Goal: Information Seeking & Learning: Learn about a topic

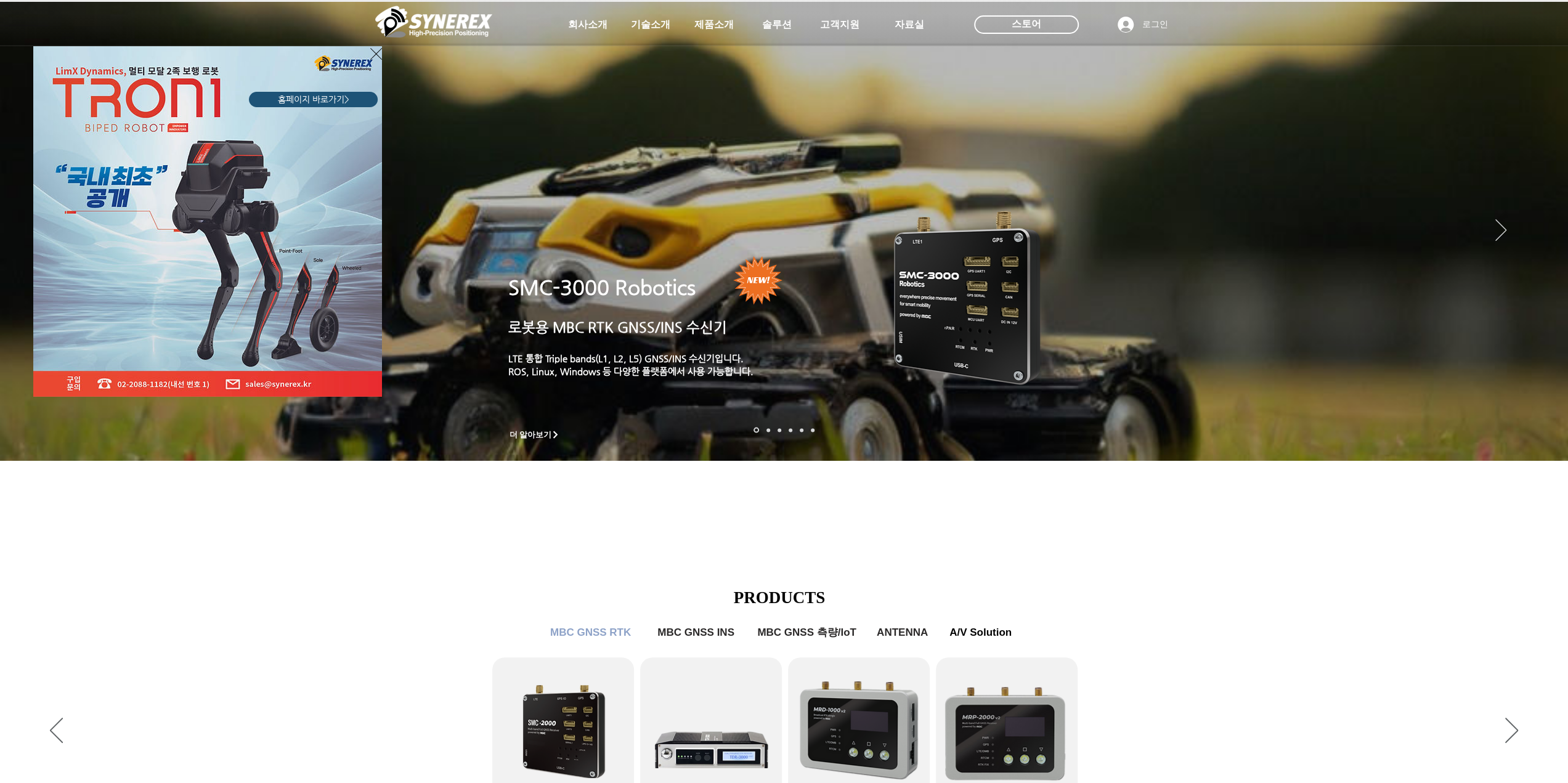
click at [584, 26] on div "LimX Dinamics" at bounding box center [784, 391] width 1568 height 783
click at [375, 51] on icon "사이트로 돌아가기" at bounding box center [376, 53] width 12 height 16
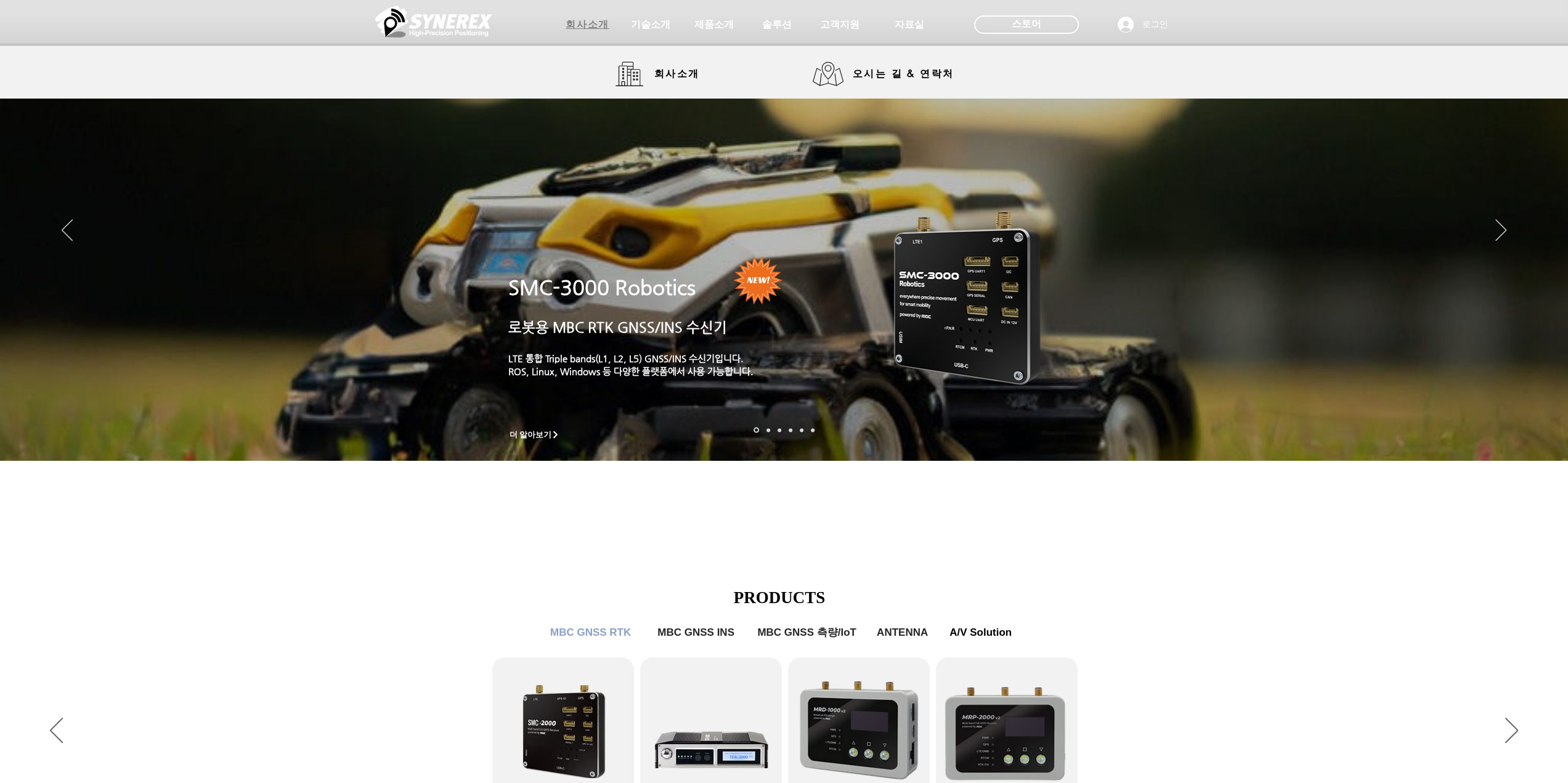
click at [584, 20] on span "회사소개" at bounding box center [587, 24] width 43 height 13
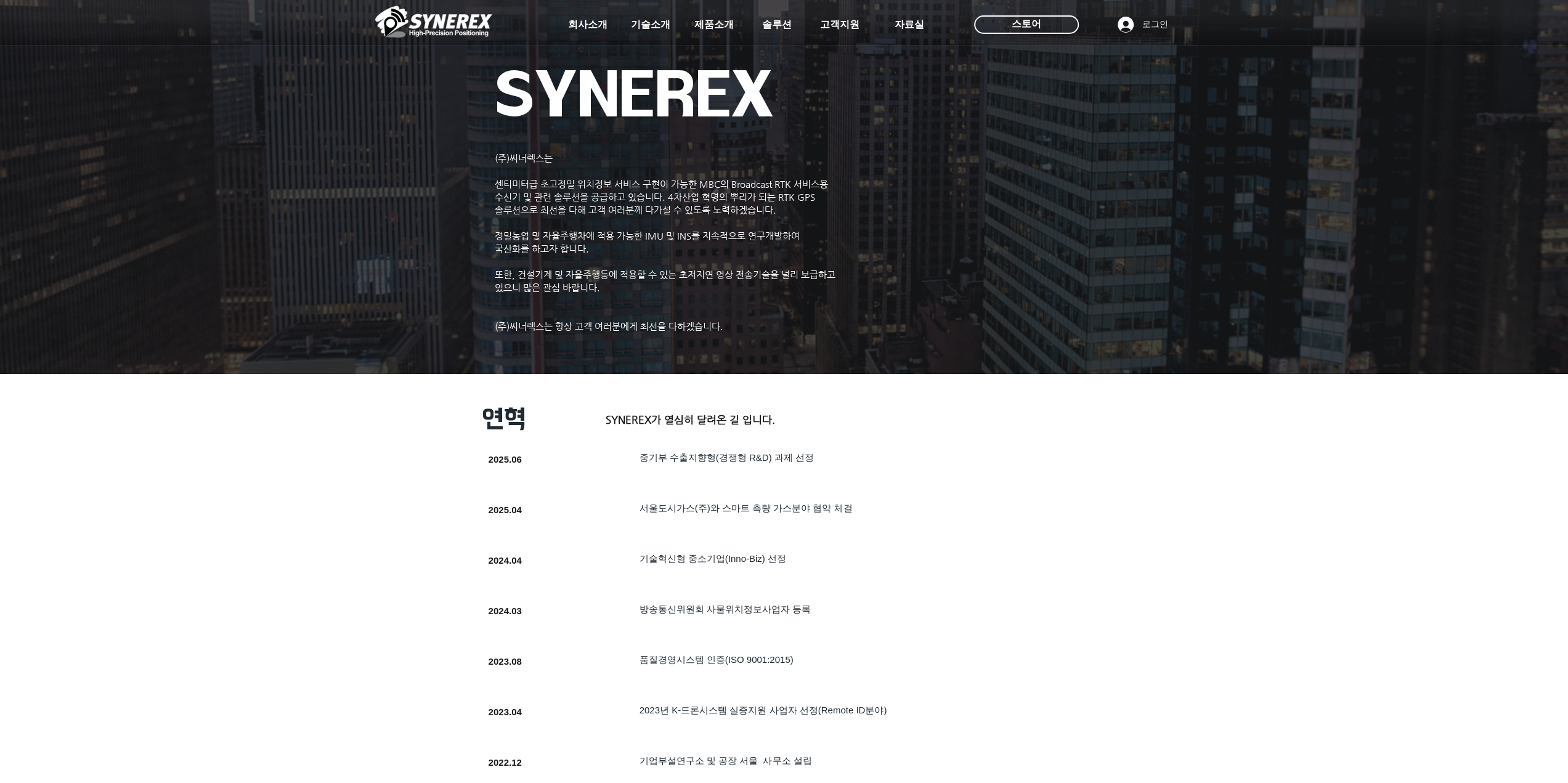
click at [446, 24] on img at bounding box center [434, 22] width 117 height 37
